Goal: Information Seeking & Learning: Find specific fact

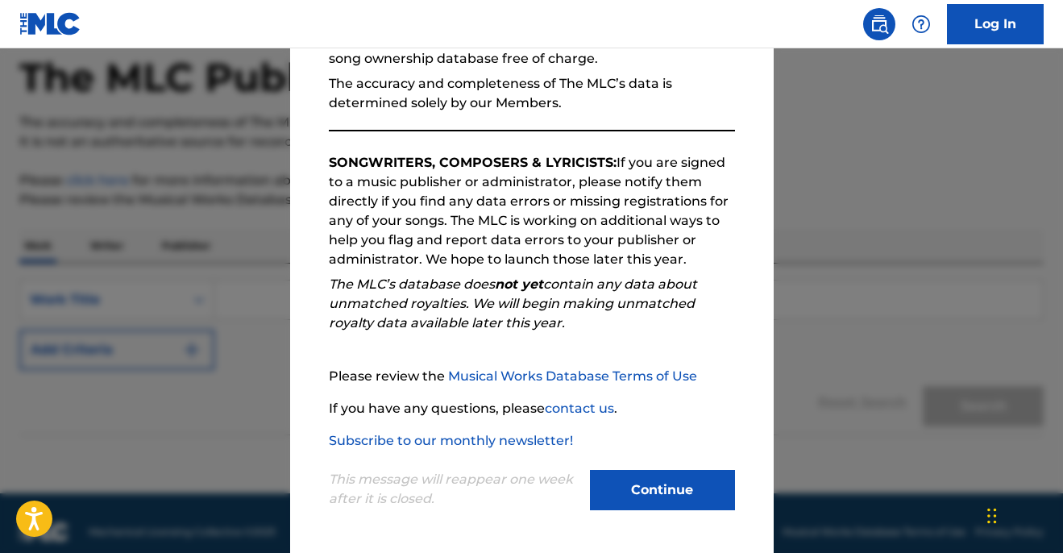
scroll to position [97, 0]
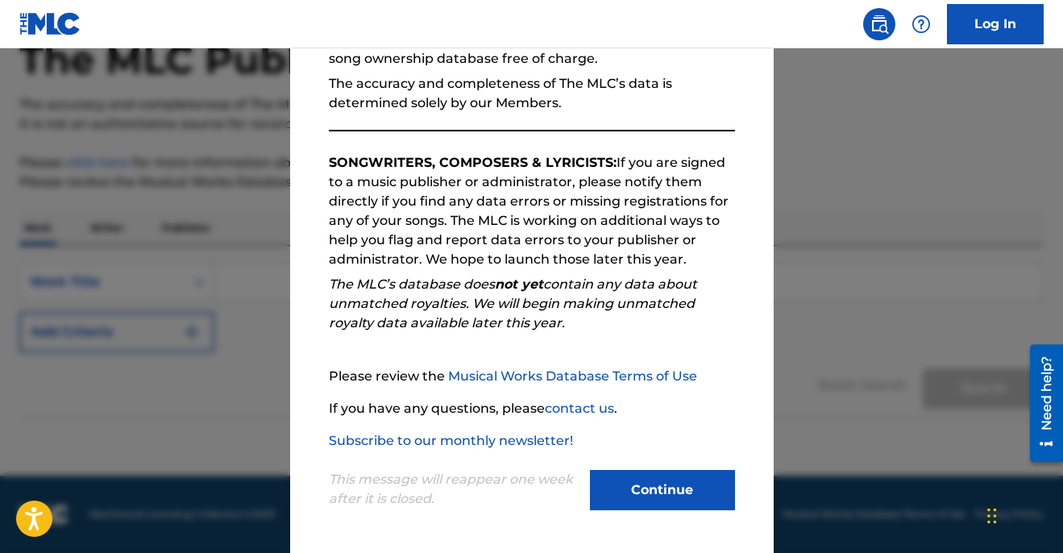
click at [714, 500] on button "Continue" at bounding box center [662, 490] width 145 height 40
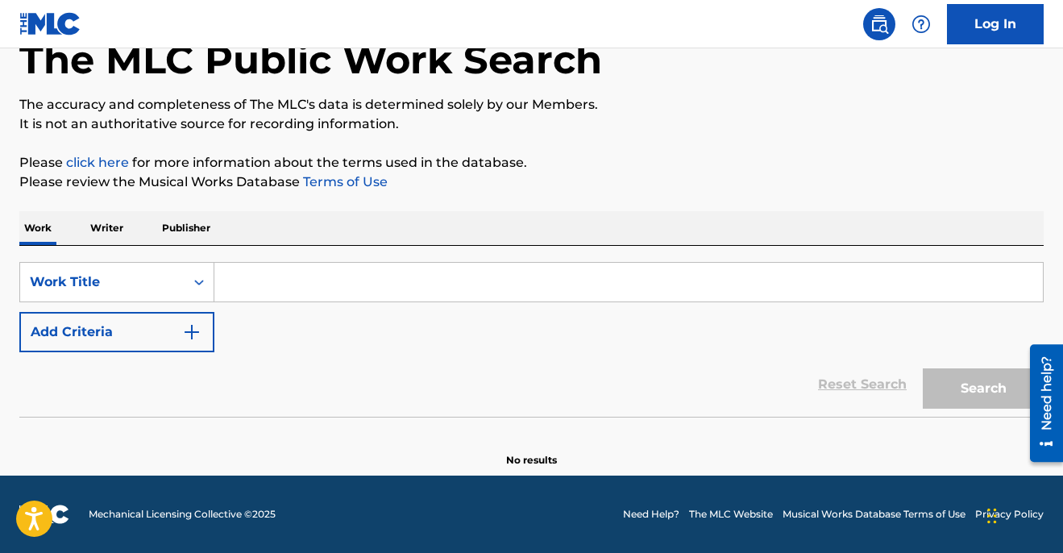
click at [277, 288] on input "Search Form" at bounding box center [628, 282] width 828 height 39
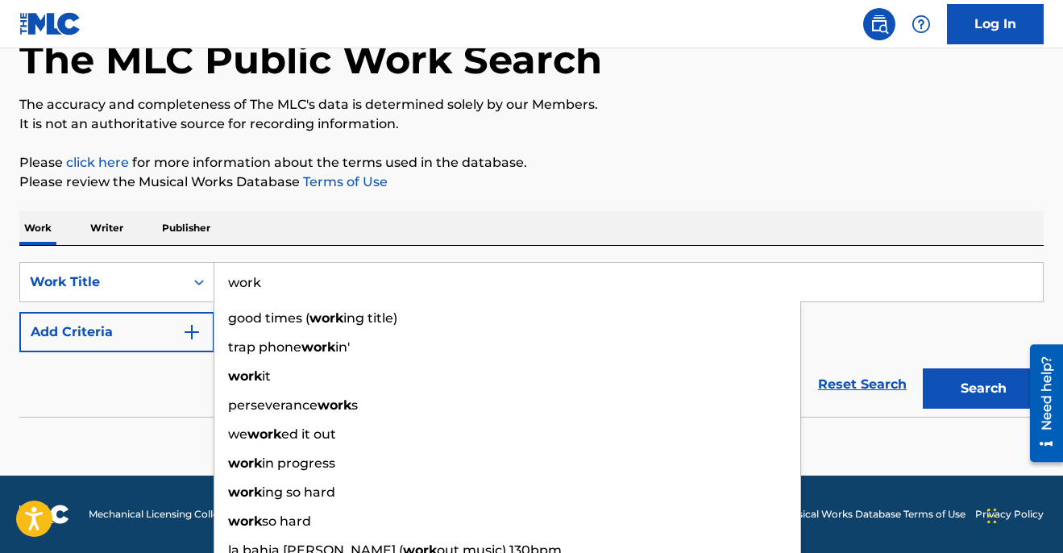
type input "work"
click at [89, 227] on p "Writer" at bounding box center [106, 228] width 43 height 34
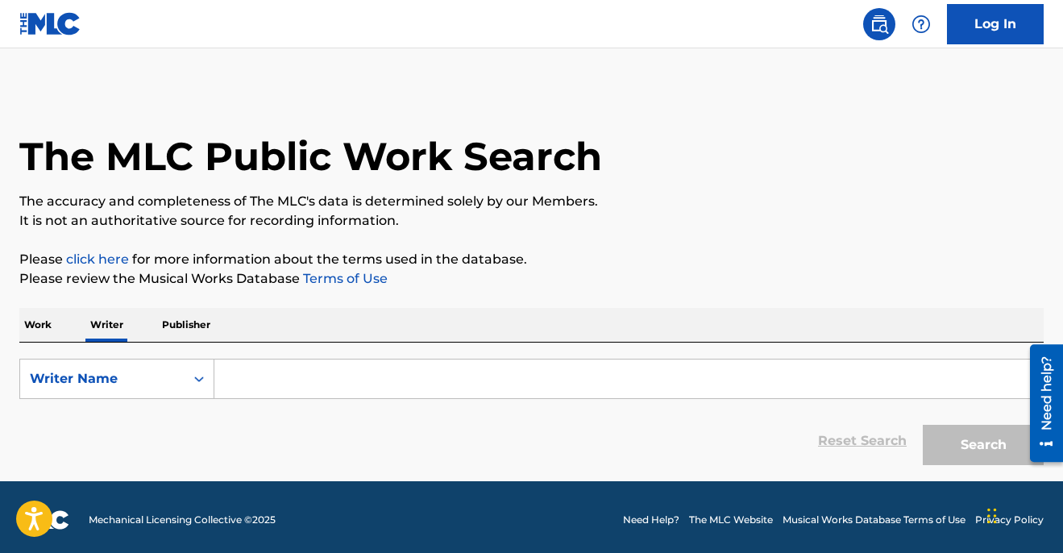
click at [58, 330] on div "Work Writer Publisher" at bounding box center [531, 325] width 1024 height 34
click at [39, 315] on p "Work" at bounding box center [37, 325] width 37 height 34
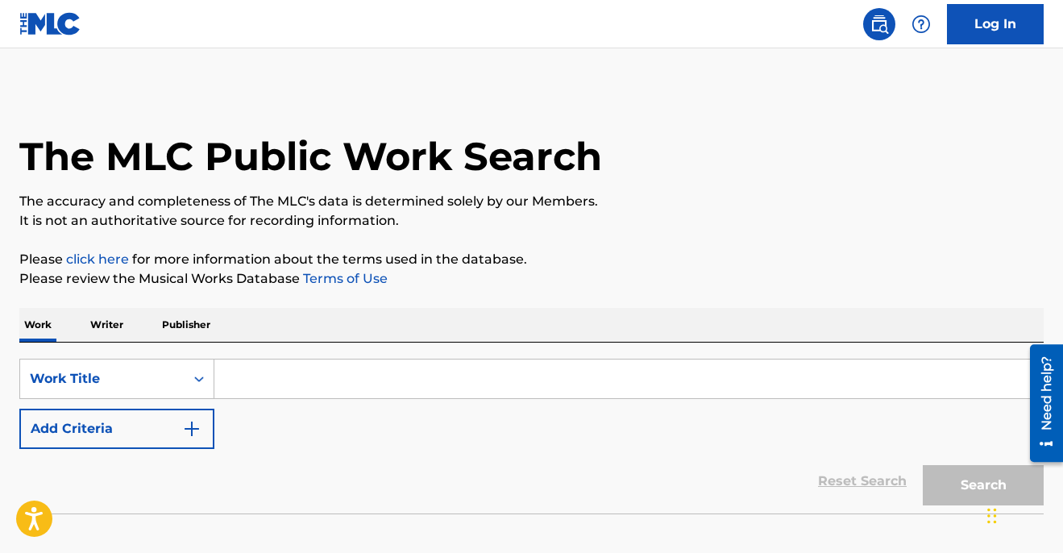
click at [108, 439] on button "Add Criteria" at bounding box center [116, 429] width 195 height 40
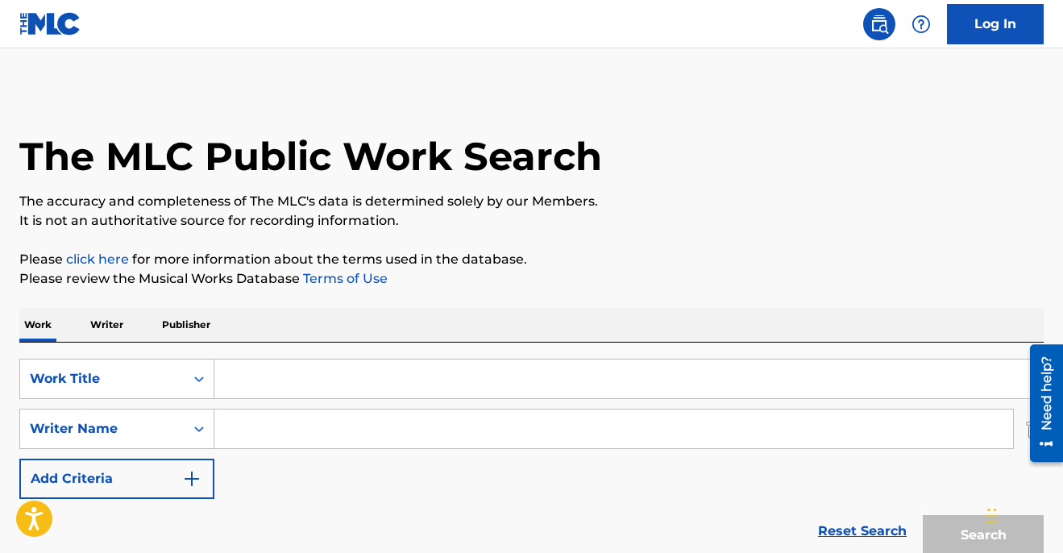
click at [256, 440] on input "Search Form" at bounding box center [613, 428] width 799 height 39
click at [278, 367] on input "Search Form" at bounding box center [628, 378] width 828 height 39
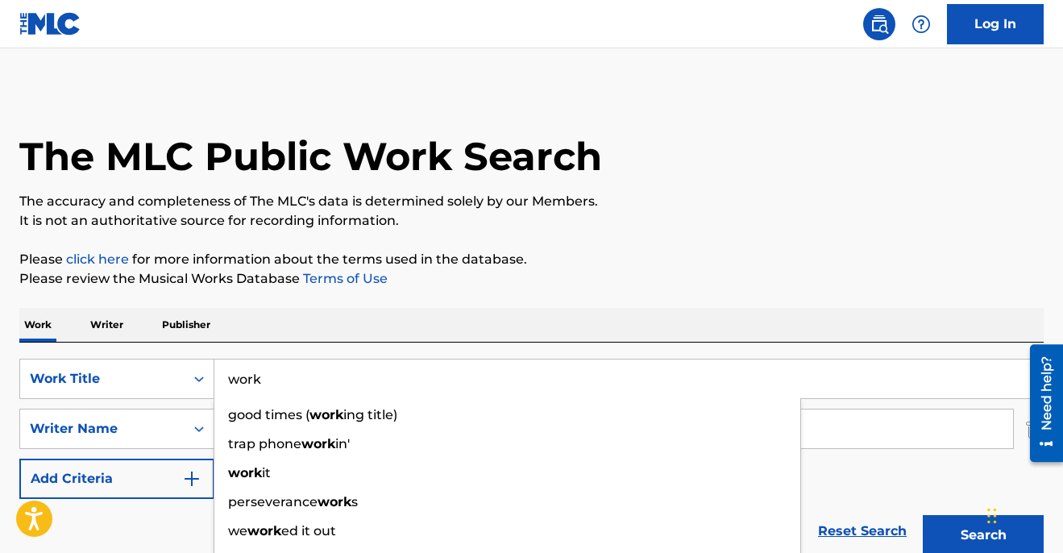
type input "work"
click at [842, 440] on input "Search Form" at bounding box center [613, 428] width 799 height 39
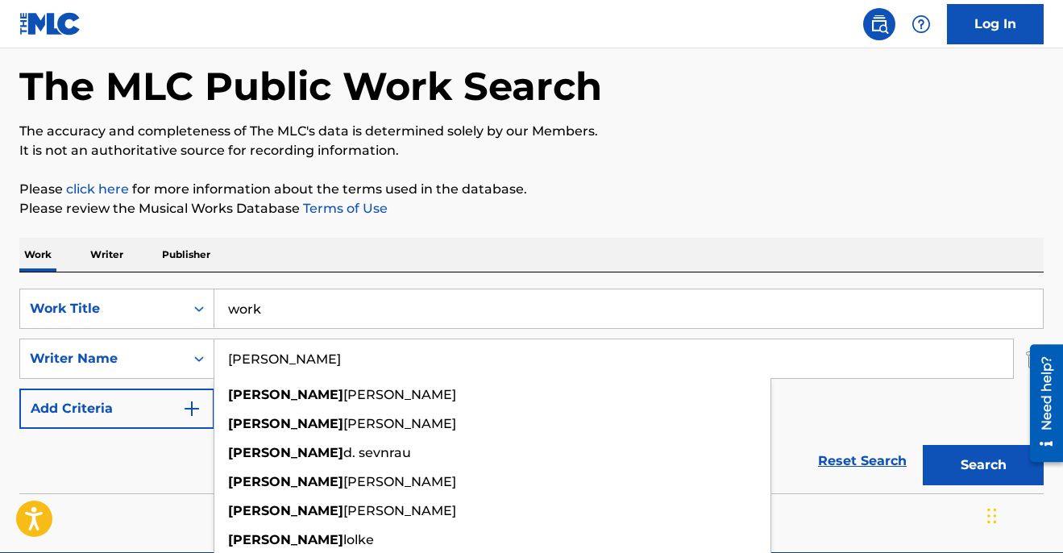
scroll to position [73, 0]
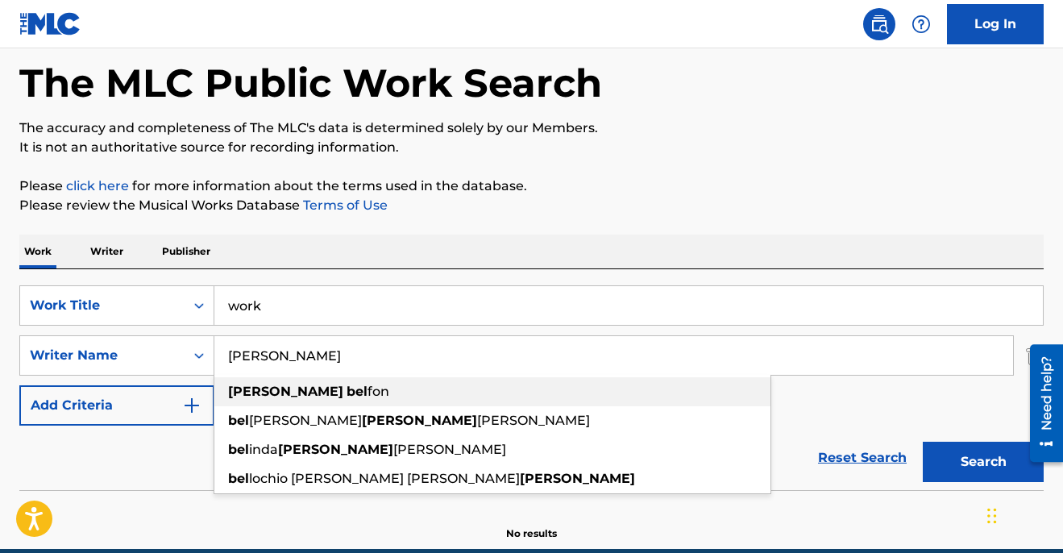
click at [346, 390] on strong "bel" at bounding box center [356, 391] width 21 height 15
type input "[PERSON_NAME]"
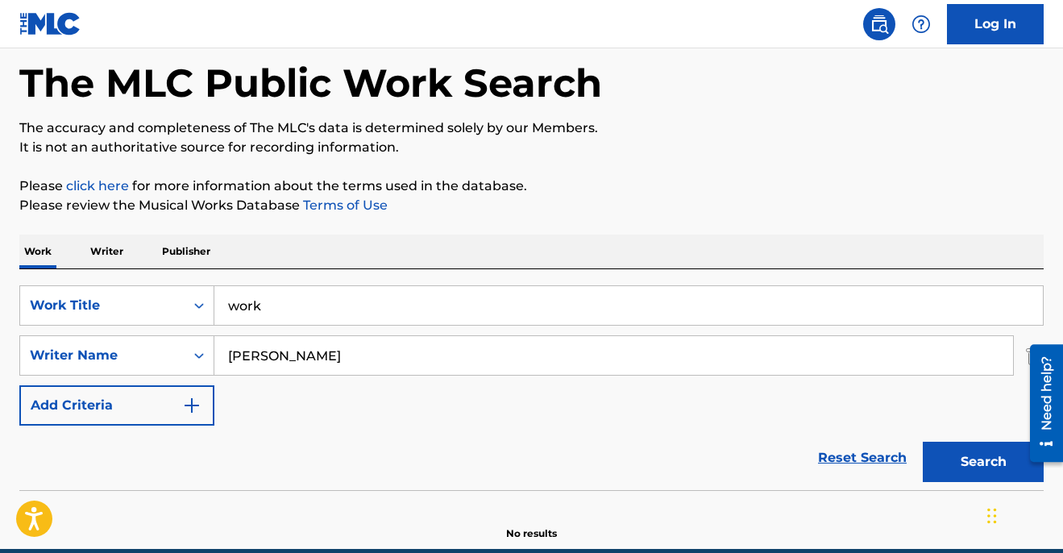
click at [931, 470] on button "Search" at bounding box center [983, 462] width 121 height 40
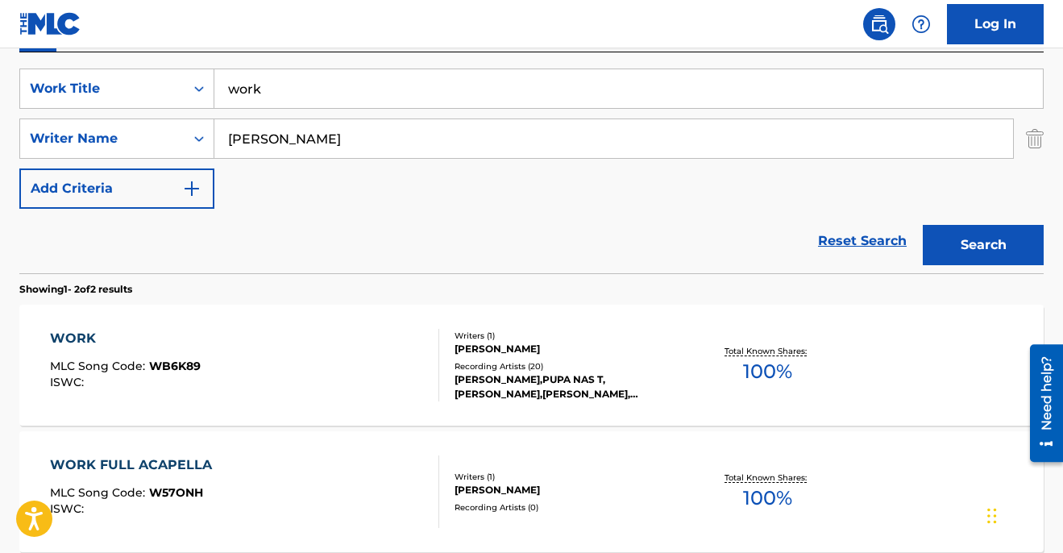
scroll to position [450, 0]
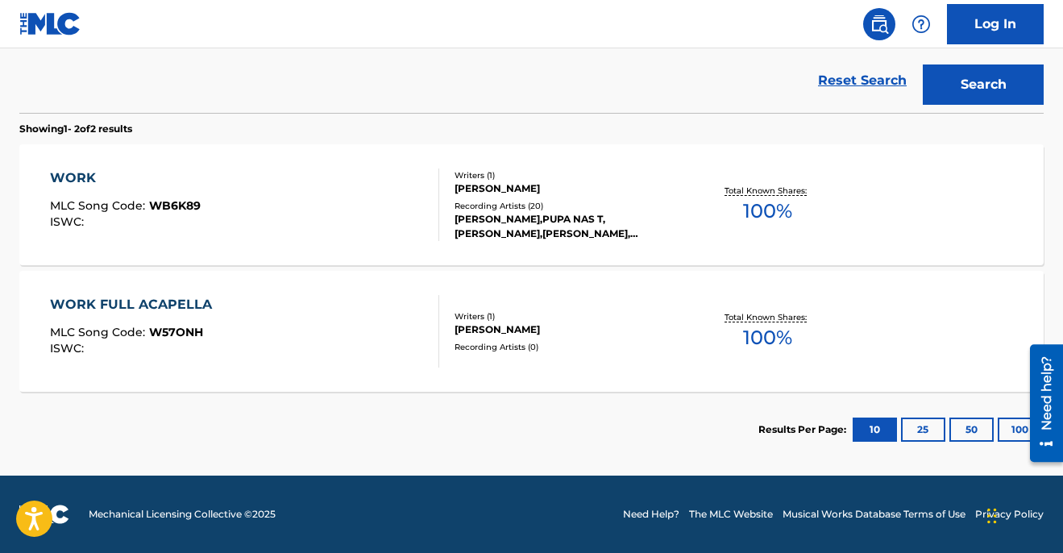
click at [321, 192] on div "WORK MLC Song Code : WB6K89 ISWC :" at bounding box center [244, 204] width 389 height 73
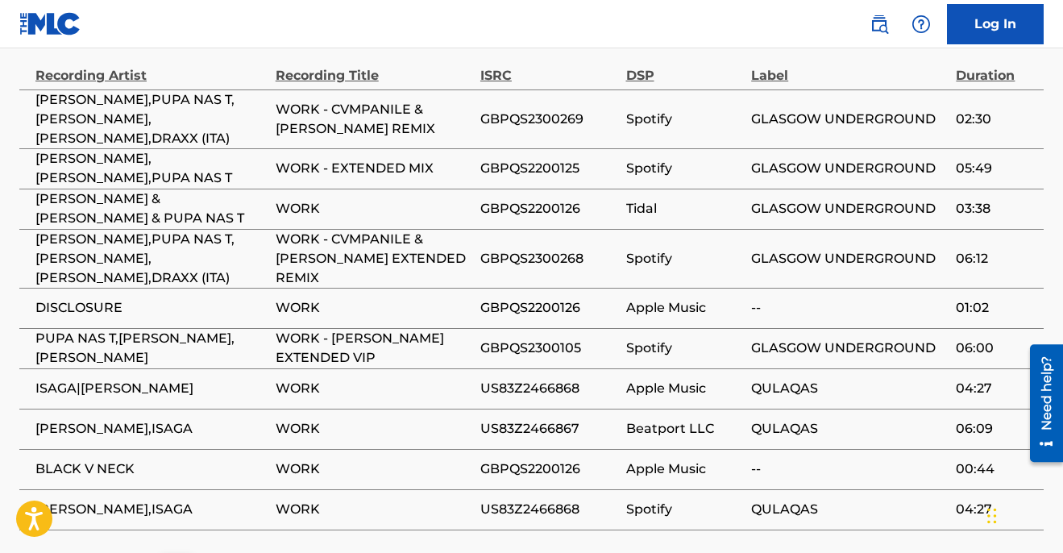
scroll to position [1147, 0]
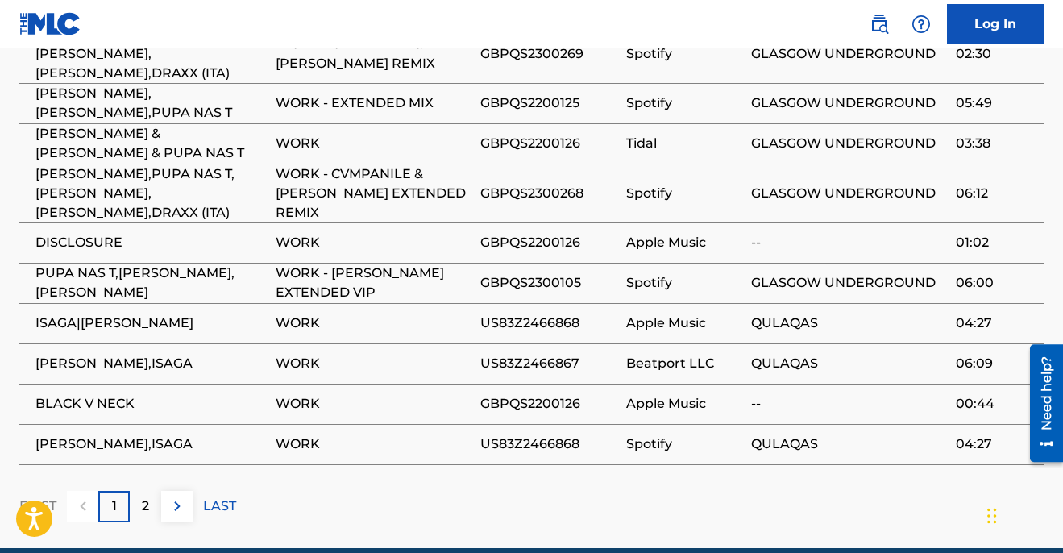
click at [525, 233] on span "GBPQS2200126" at bounding box center [549, 242] width 138 height 19
copy span "GBPQS2200126"
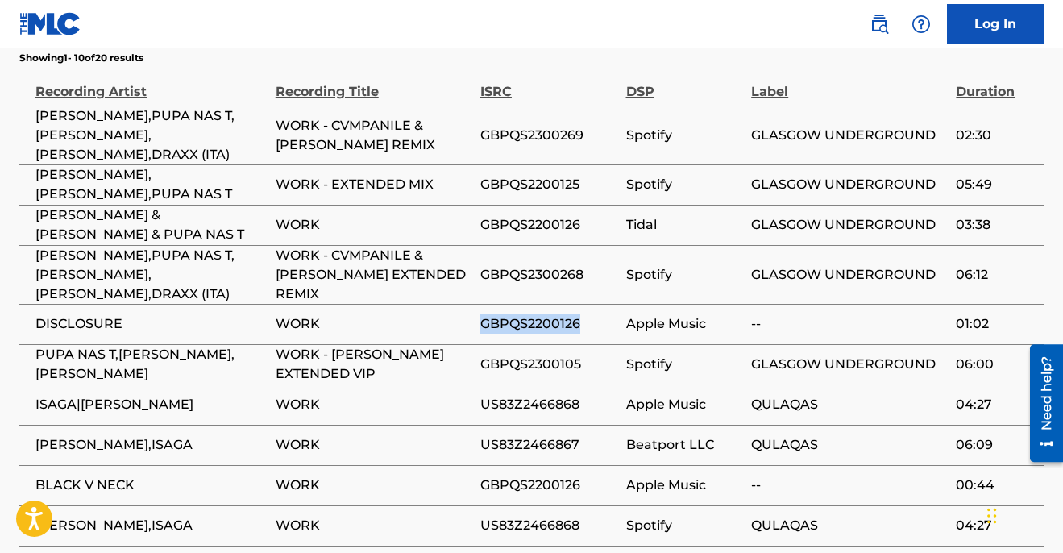
scroll to position [1052, 0]
